Goal: Transaction & Acquisition: Obtain resource

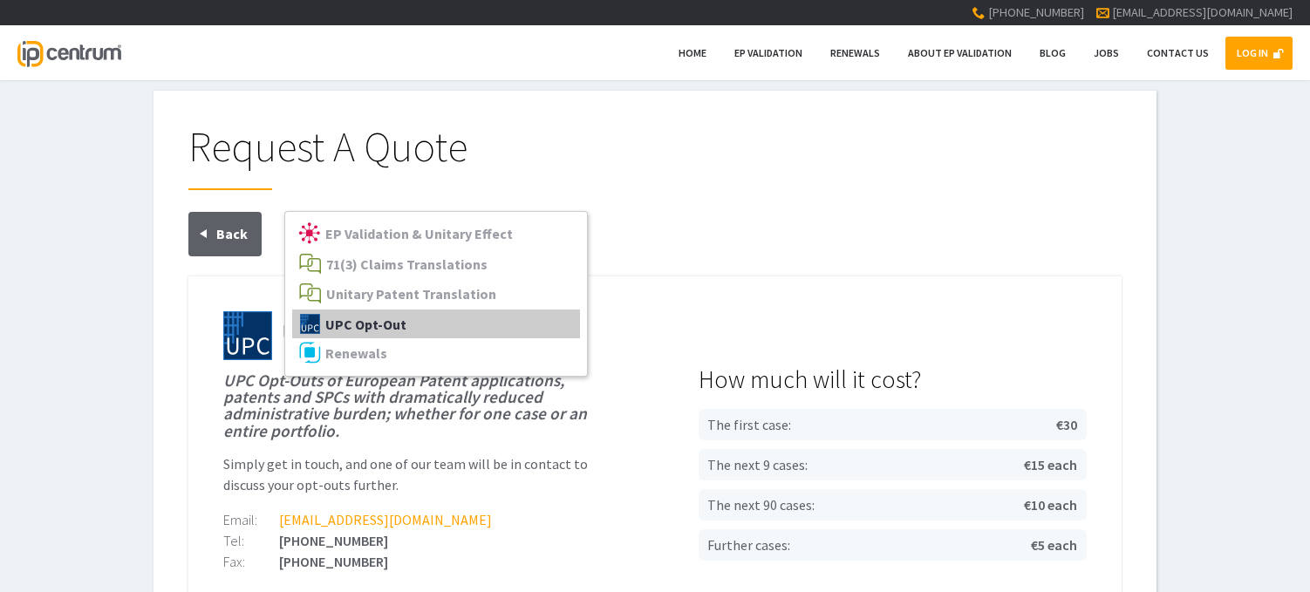
click at [346, 319] on span "UPC Opt-Out" at bounding box center [365, 323] width 81 height 17
click at [349, 319] on span "UPC Opt-Out" at bounding box center [365, 323] width 81 height 17
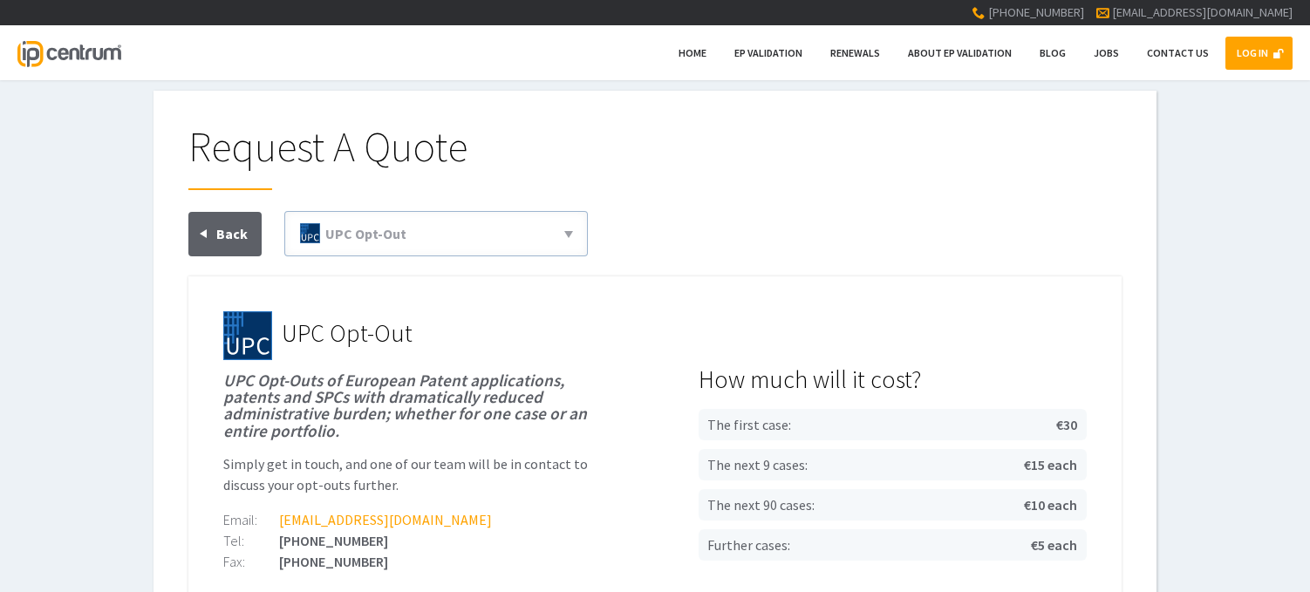
click at [799, 263] on div at bounding box center [654, 243] width 933 height 65
click at [707, 53] on span "Home" at bounding box center [693, 52] width 28 height 13
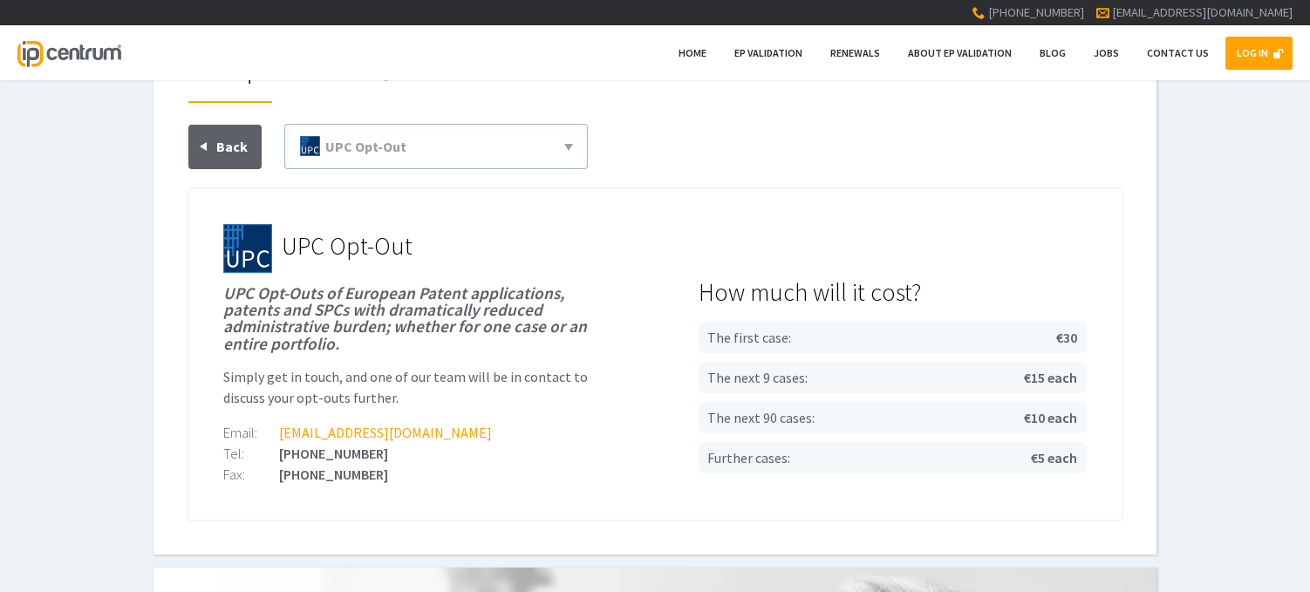
click at [239, 229] on img at bounding box center [247, 248] width 49 height 49
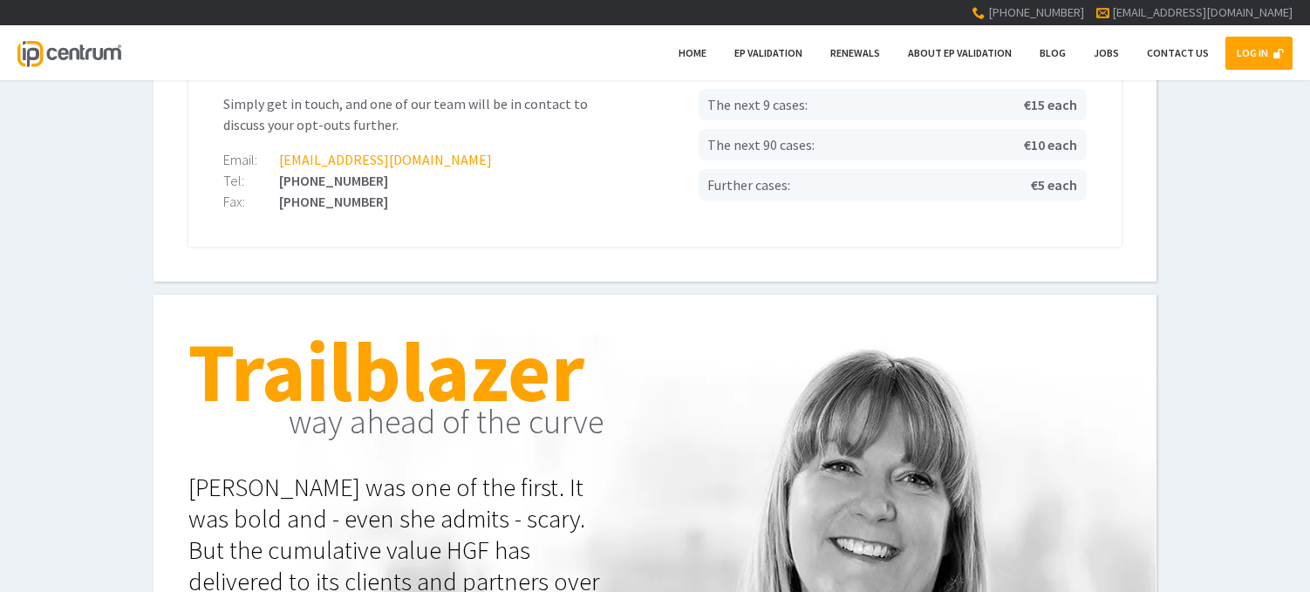
scroll to position [11, 0]
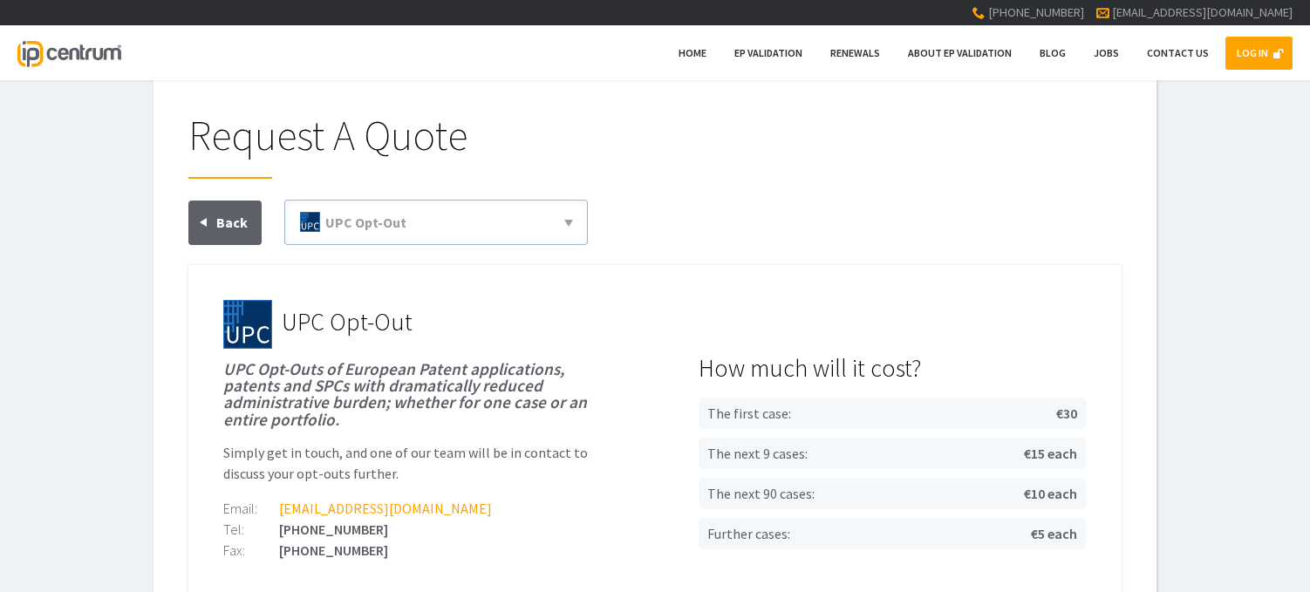
click at [1256, 50] on link "LOG IN" at bounding box center [1259, 53] width 67 height 33
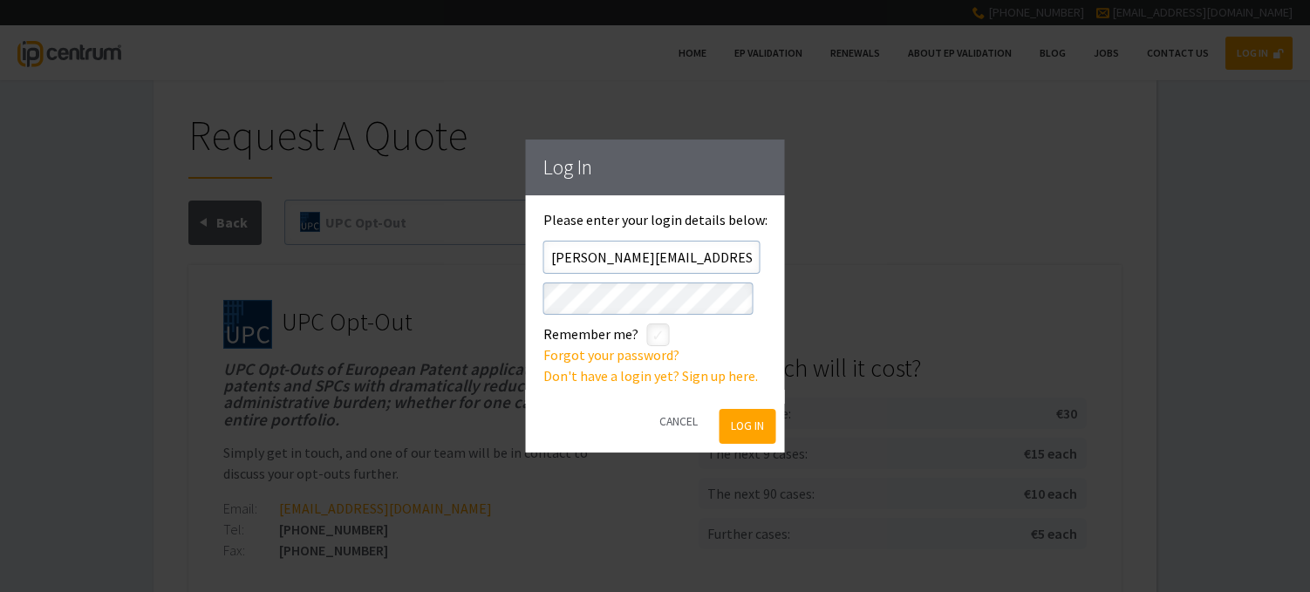
click at [727, 425] on button "Log In" at bounding box center [747, 427] width 57 height 36
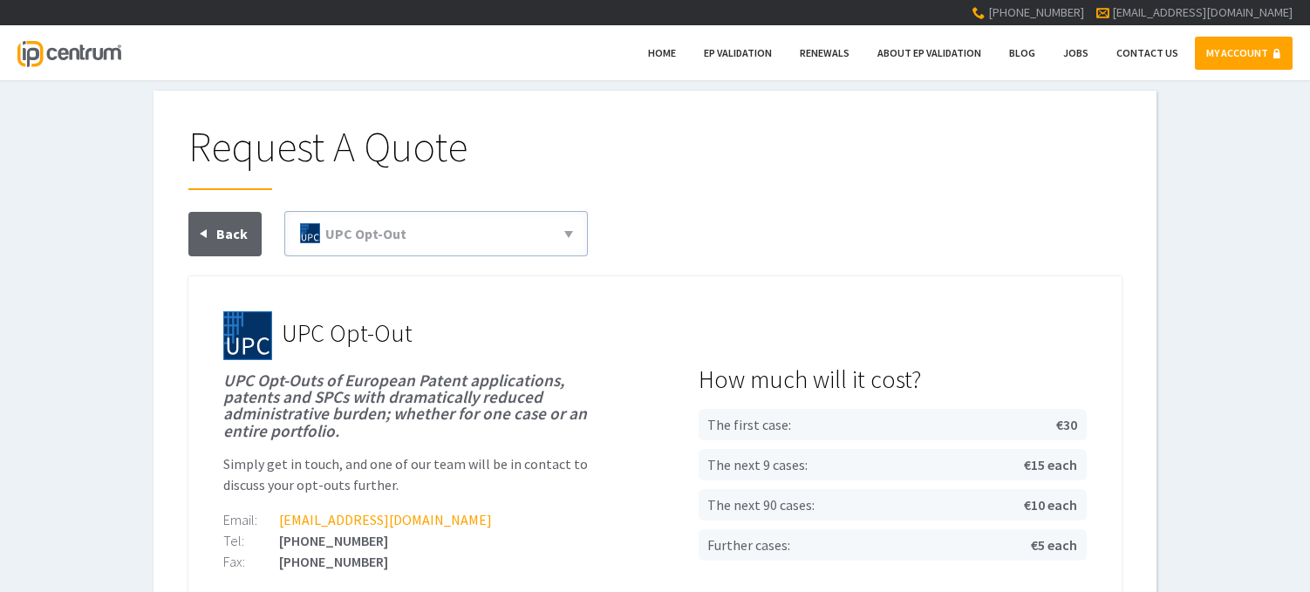
click at [1232, 54] on link "MY ACCOUNT" at bounding box center [1244, 53] width 98 height 33
